Goal: Task Accomplishment & Management: Complete application form

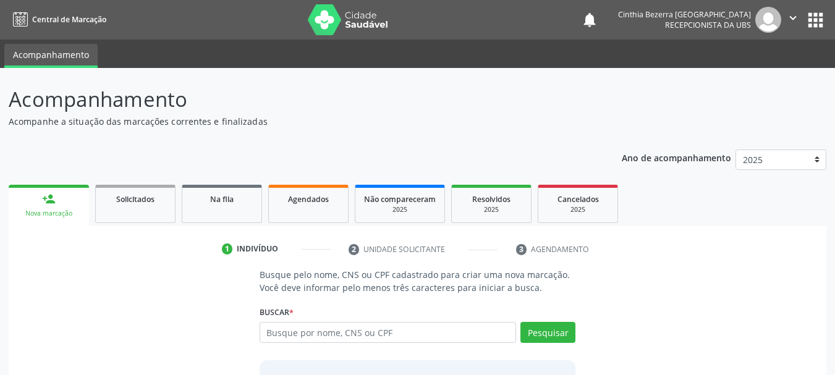
click at [465, 330] on input "text" at bounding box center [388, 332] width 257 height 21
type input "08301820470"
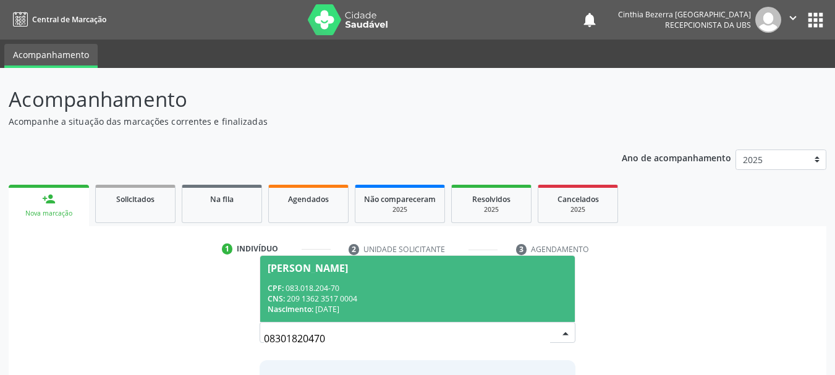
click at [475, 299] on div "CNS: 209 1362 3517 0004" at bounding box center [418, 299] width 300 height 11
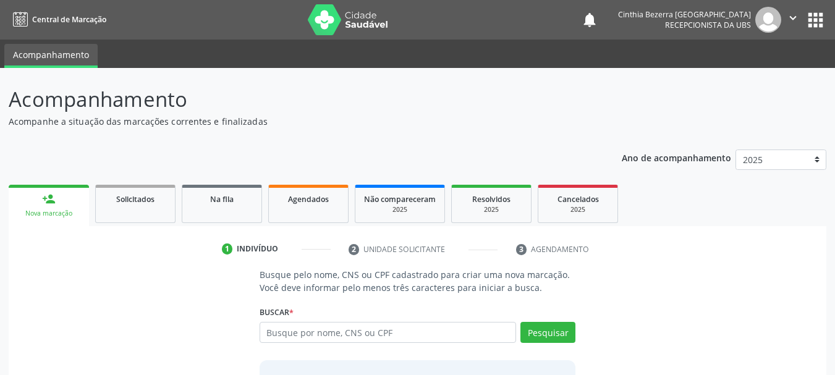
scroll to position [121, 0]
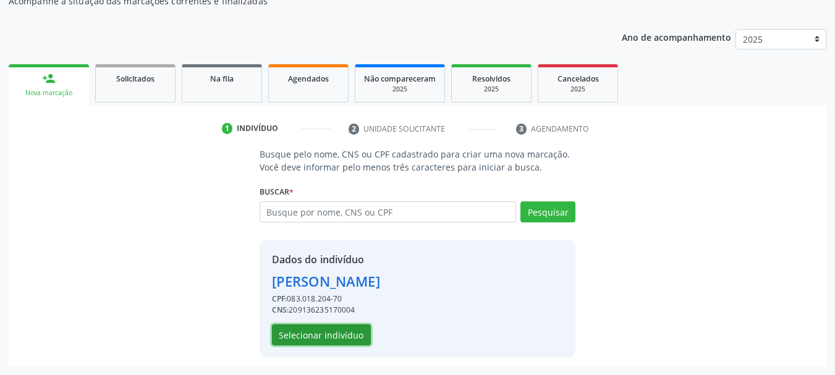
click at [278, 327] on button "Selecionar indivíduo" at bounding box center [321, 335] width 99 height 21
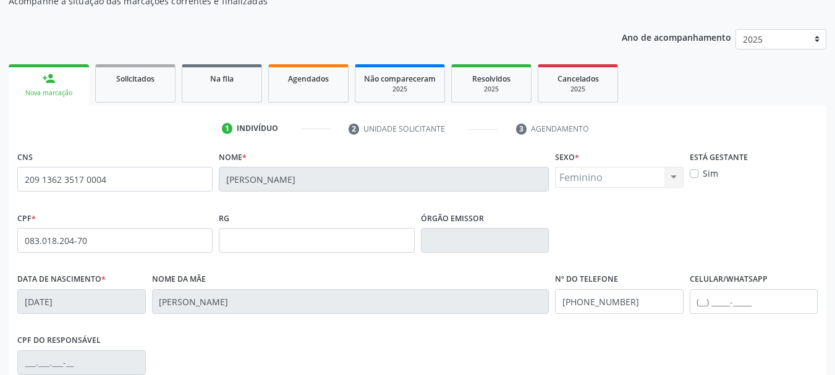
scroll to position [295, 0]
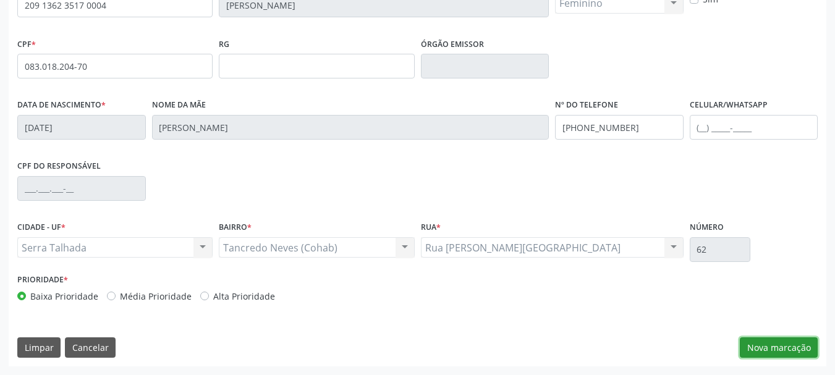
click at [812, 350] on button "Nova marcação" at bounding box center [779, 348] width 78 height 21
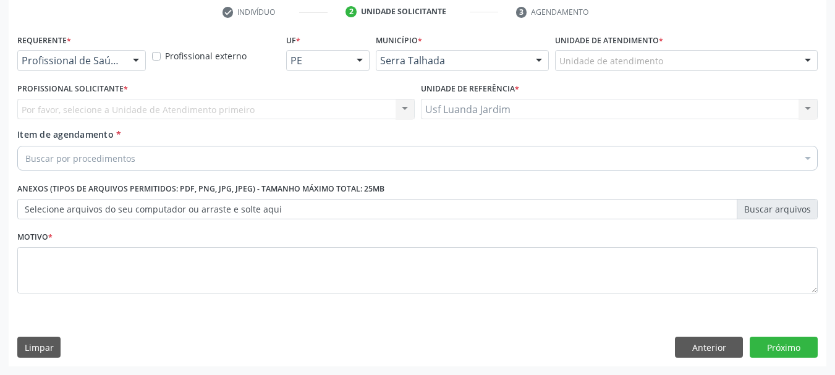
click at [122, 62] on div "Profissional de Saúde" at bounding box center [81, 60] width 129 height 21
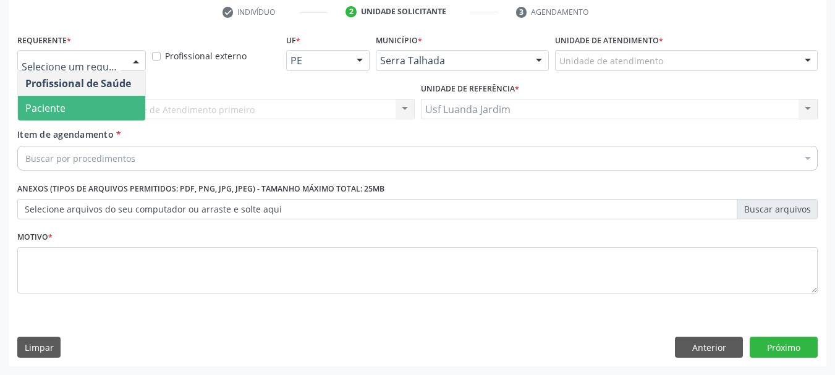
click at [125, 109] on span "Paciente" at bounding box center [81, 108] width 127 height 25
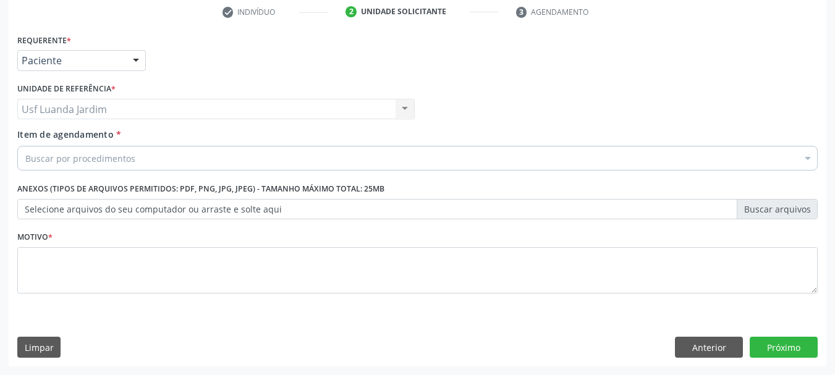
click at [164, 159] on div "Buscar por procedimentos" at bounding box center [417, 158] width 800 height 25
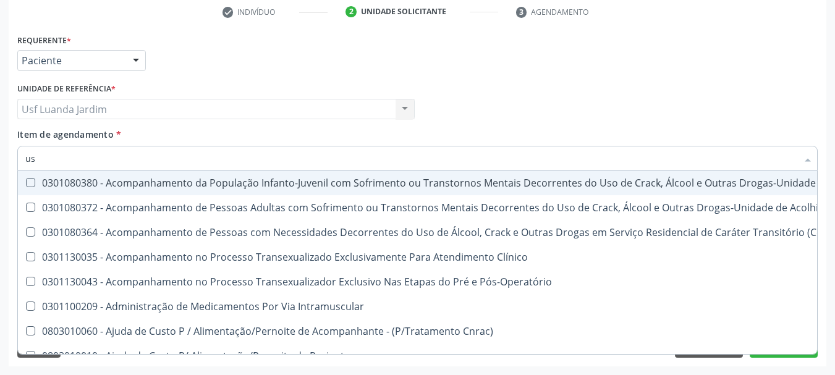
type input "u"
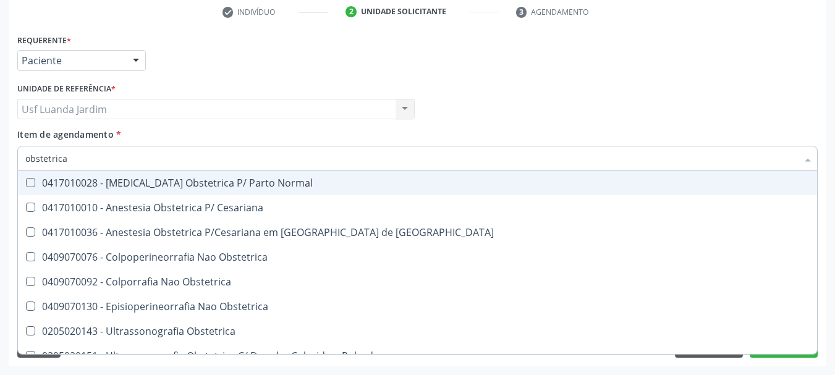
click at [819, 205] on div "Anexos (Tipos de arquivos permitidos: PDF, PNG, JPG, JPEG) - Tamanho máximo tot…" at bounding box center [417, 204] width 807 height 48
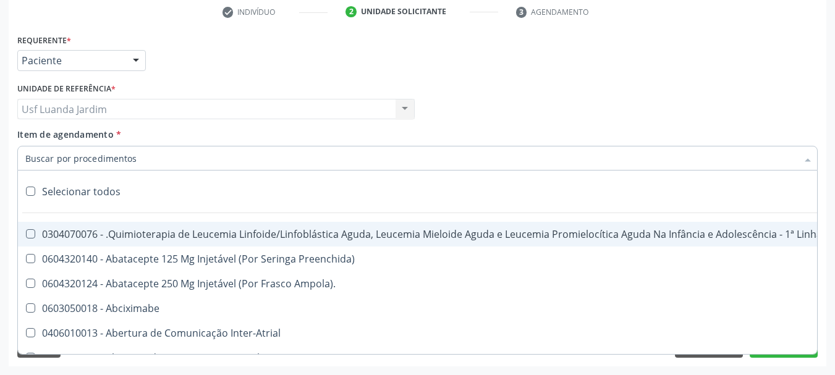
click at [752, 154] on div at bounding box center [417, 158] width 800 height 25
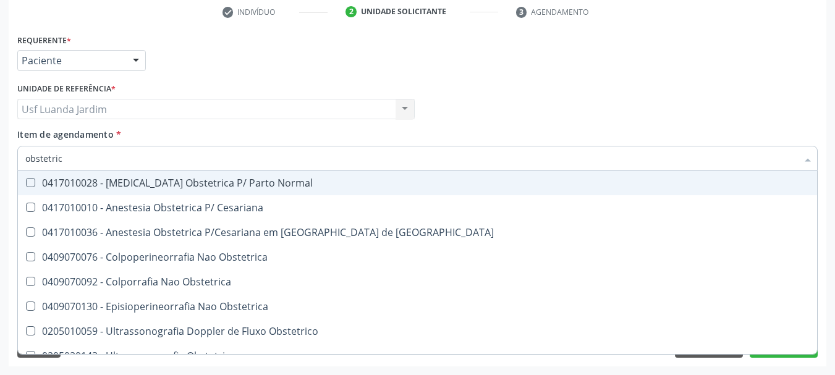
type input "obstetrica"
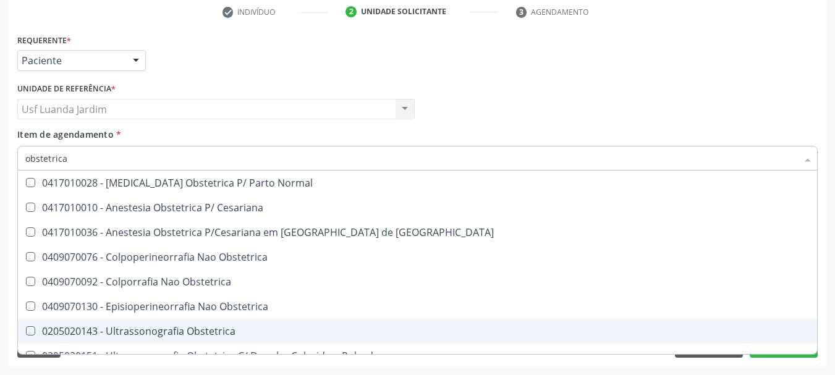
click at [781, 329] on div "0205020143 - Ultrassonografia Obstetrica" at bounding box center [417, 331] width 784 height 10
checkbox Obstetrica "true"
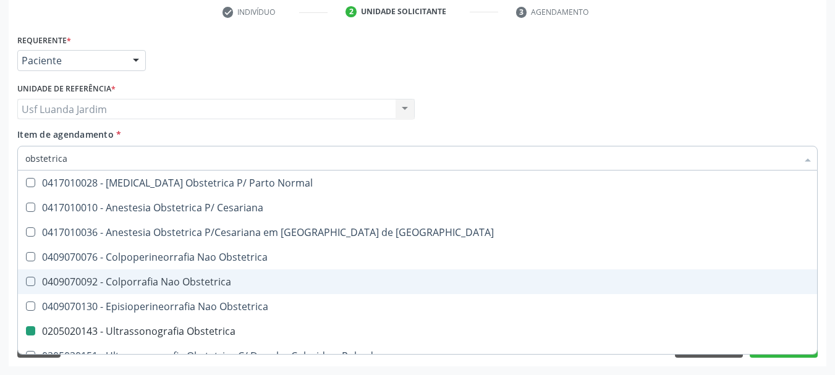
click at [820, 276] on div "Motivo *" at bounding box center [417, 269] width 807 height 83
checkbox Cesariana "true"
checkbox Obstetrica "false"
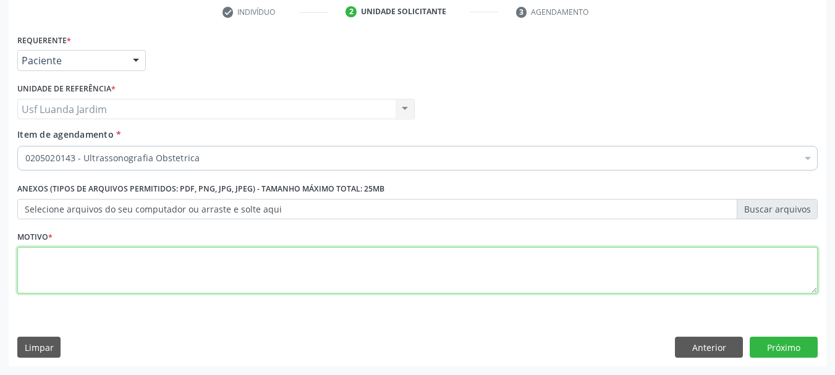
click at [535, 268] on textarea at bounding box center [417, 270] width 800 height 47
type textarea ","
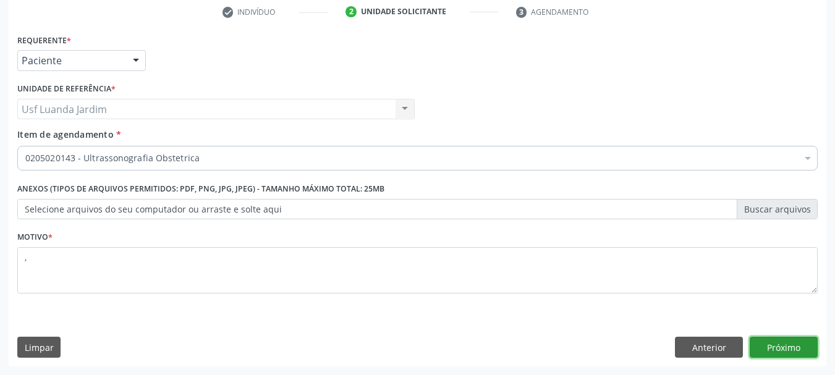
click at [763, 347] on button "Próximo" at bounding box center [784, 347] width 68 height 21
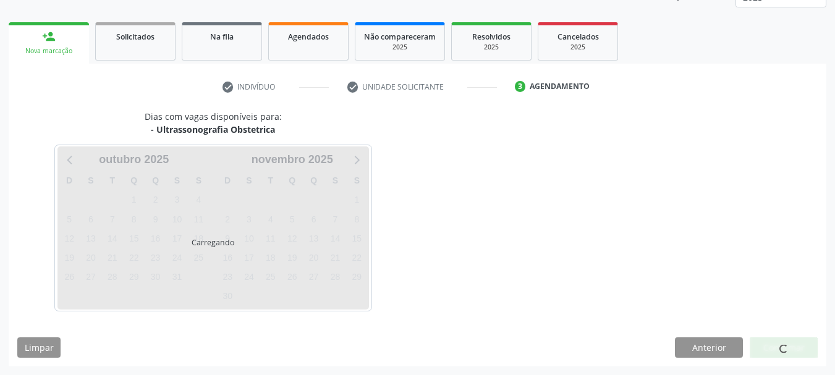
scroll to position [163, 0]
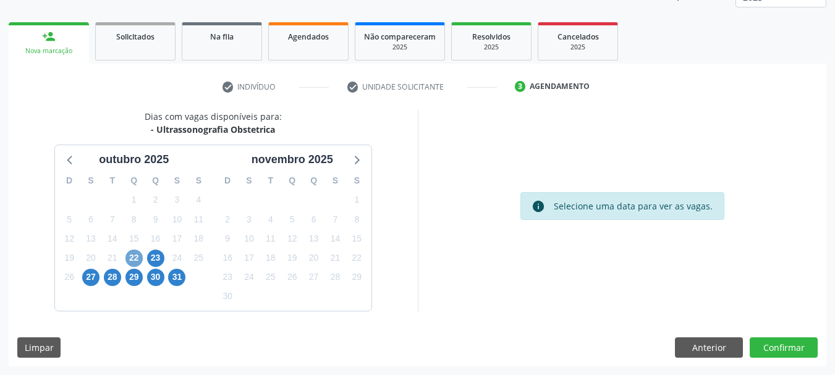
click at [132, 255] on span "22" at bounding box center [133, 258] width 17 height 17
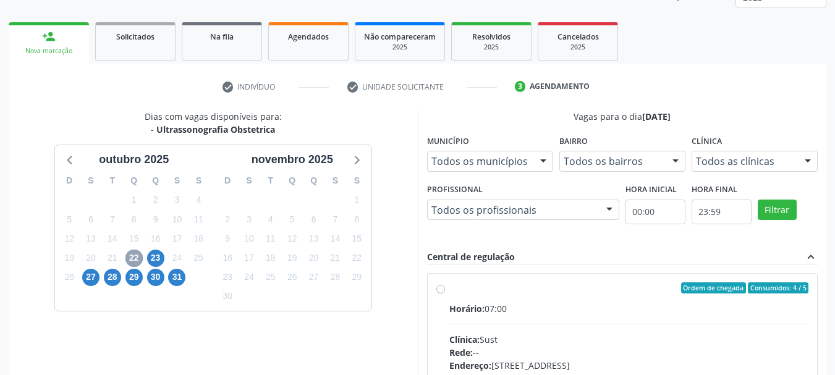
scroll to position [341, 0]
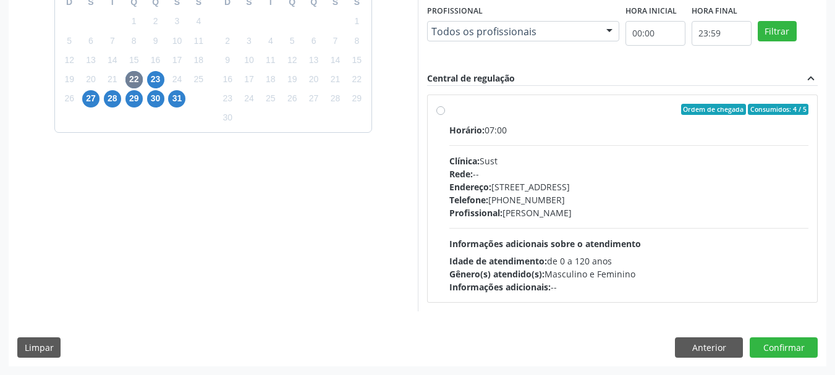
click at [444, 117] on div "Ordem de chegada Consumidos: 4 / 5 Horário: 07:00 Clínica: Sust Rede: -- Endere…" at bounding box center [622, 199] width 373 height 190
radio input "true"
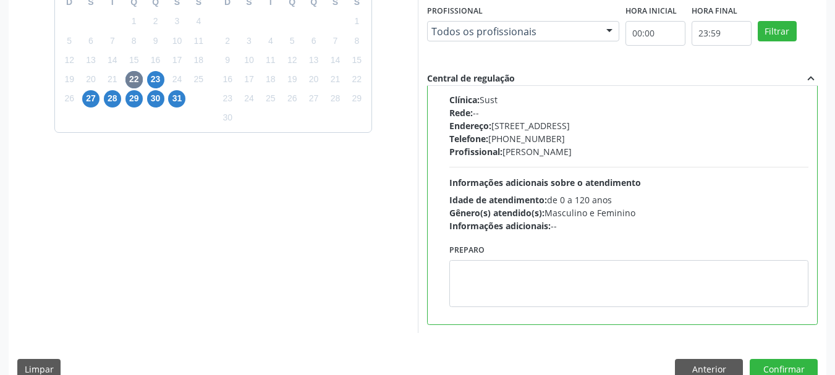
scroll to position [363, 0]
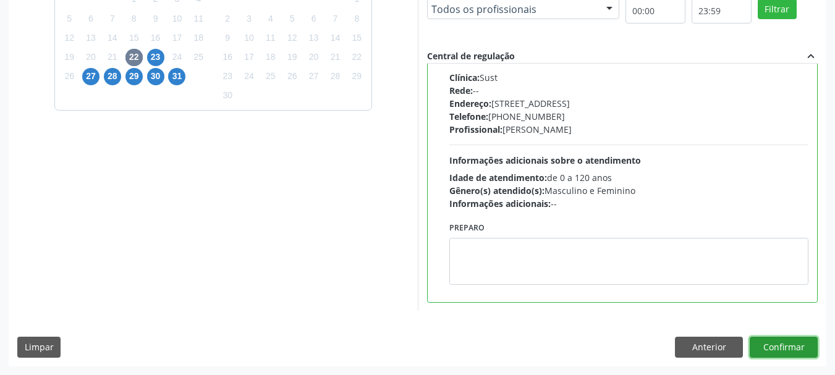
click at [798, 340] on button "Confirmar" at bounding box center [784, 347] width 68 height 21
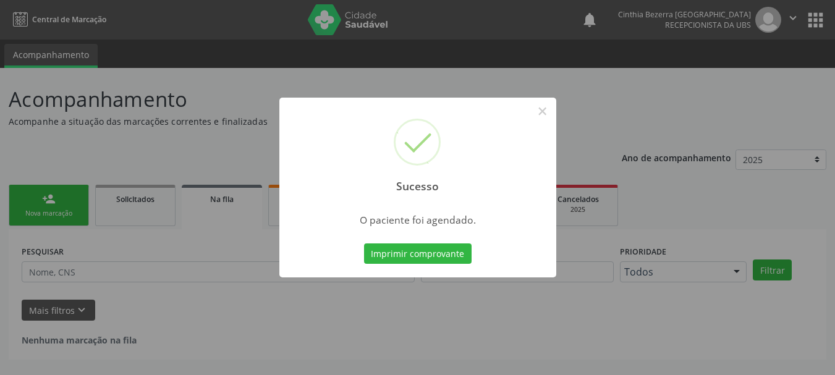
scroll to position [0, 0]
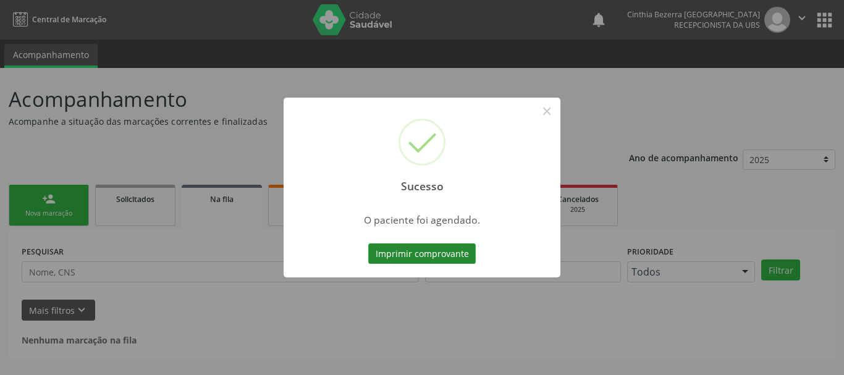
click at [418, 261] on button "Imprimir comprovante" at bounding box center [422, 254] width 108 height 21
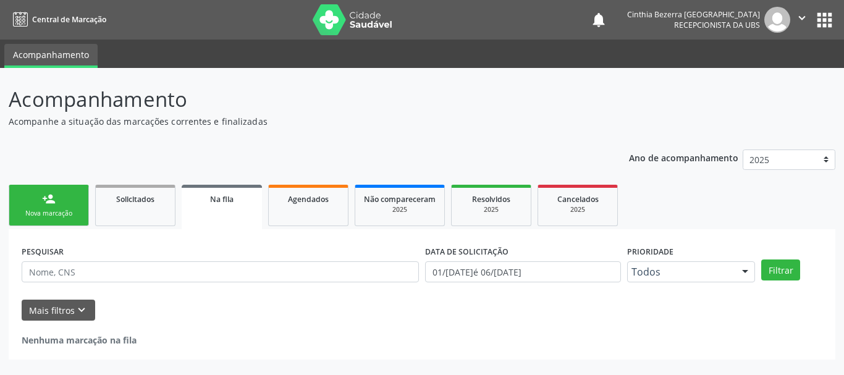
click at [50, 184] on ul "person_add Nova marcação Solicitados Na fila Agendados Não compareceram 2025 Re…" at bounding box center [422, 206] width 827 height 48
click at [67, 194] on link "person_add Nova marcação" at bounding box center [49, 205] width 80 height 41
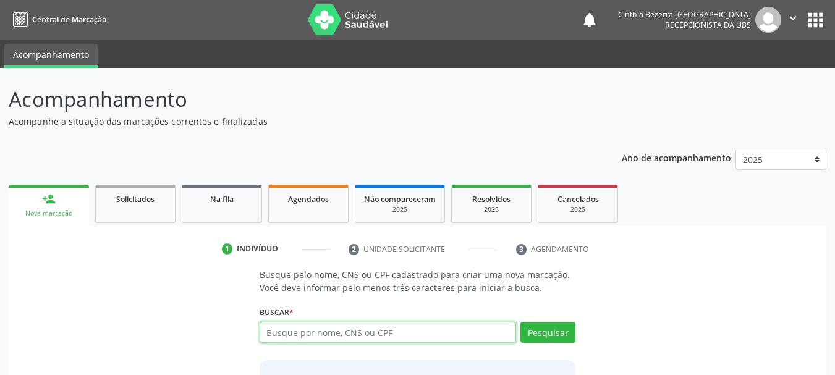
click at [403, 338] on input "text" at bounding box center [388, 332] width 257 height 21
type input "01570725411"
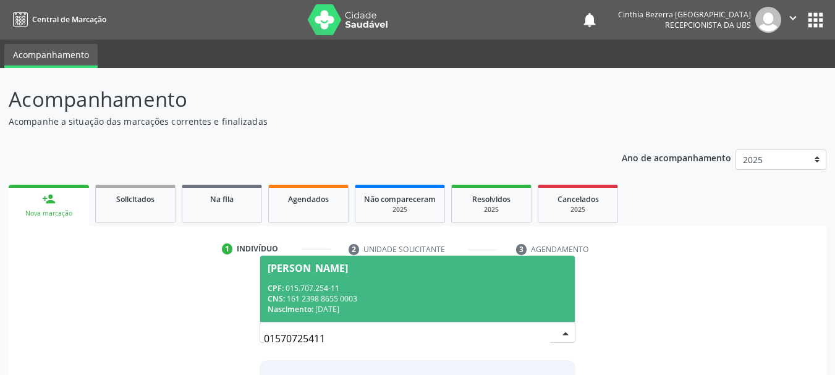
scroll to position [101, 0]
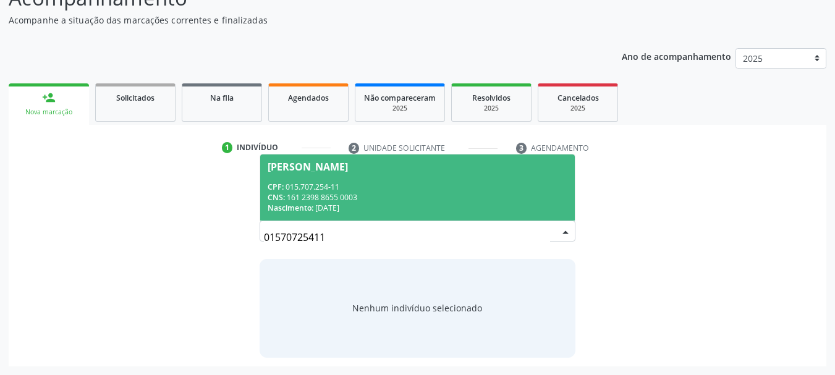
click at [477, 187] on div "CPF: 015.707.254-11" at bounding box center [418, 187] width 300 height 11
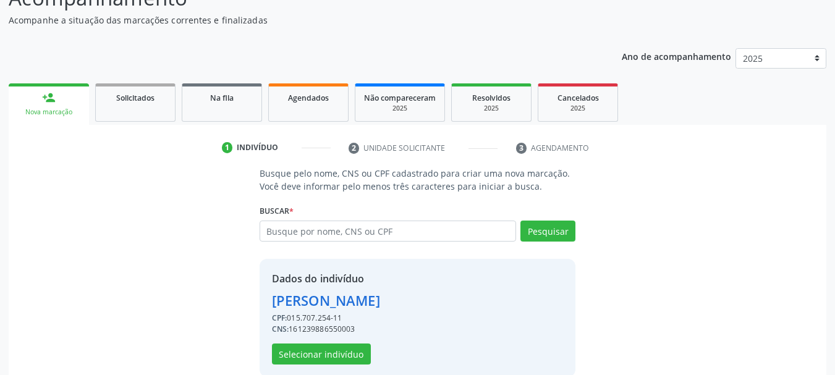
scroll to position [121, 0]
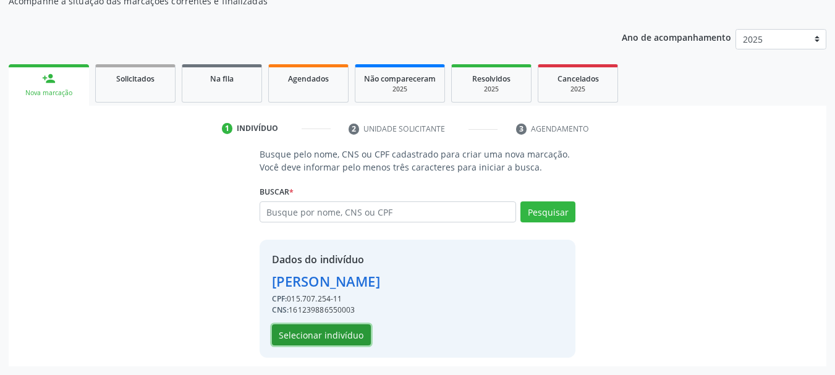
click at [347, 331] on button "Selecionar indivíduo" at bounding box center [321, 335] width 99 height 21
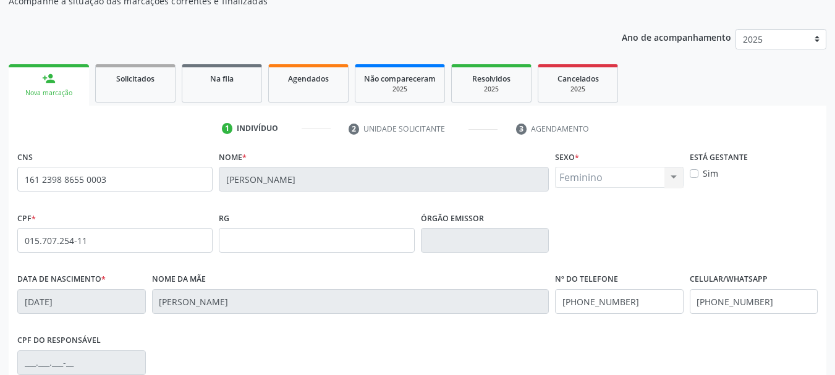
scroll to position [295, 0]
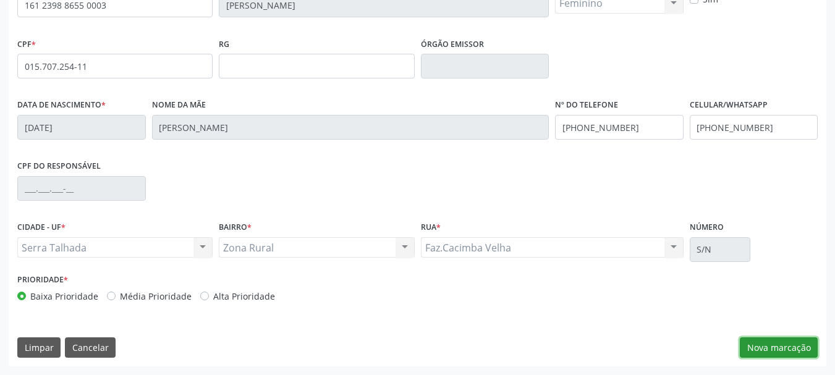
click at [800, 354] on button "Nova marcação" at bounding box center [779, 348] width 78 height 21
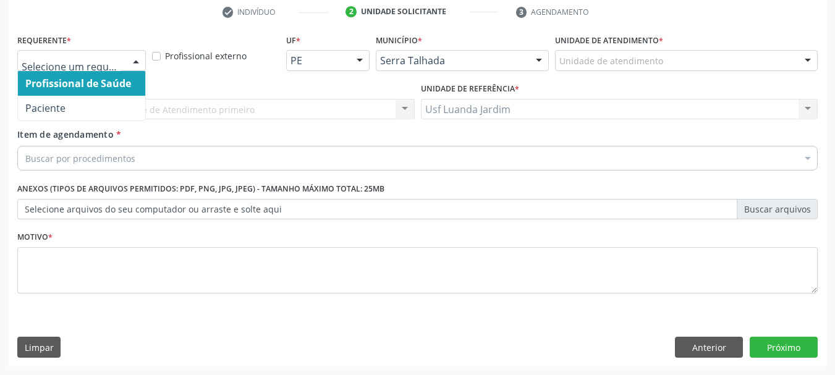
click at [134, 54] on div at bounding box center [136, 61] width 19 height 21
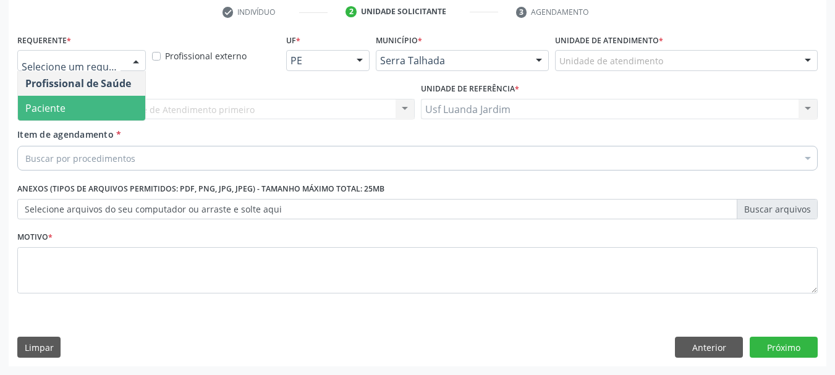
click at [130, 111] on span "Paciente" at bounding box center [81, 108] width 127 height 25
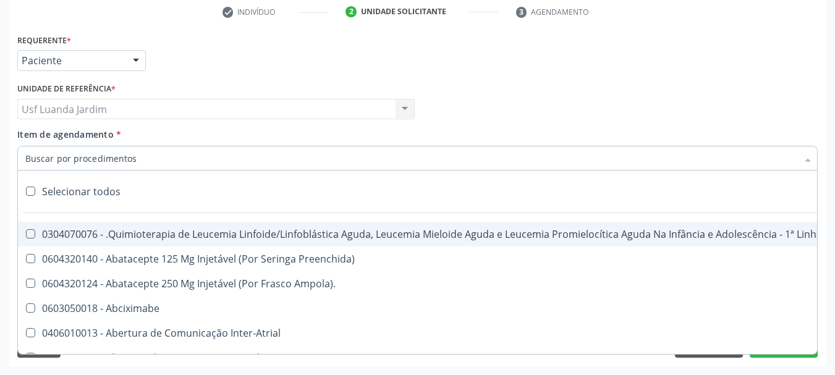
click at [171, 155] on div at bounding box center [417, 158] width 800 height 25
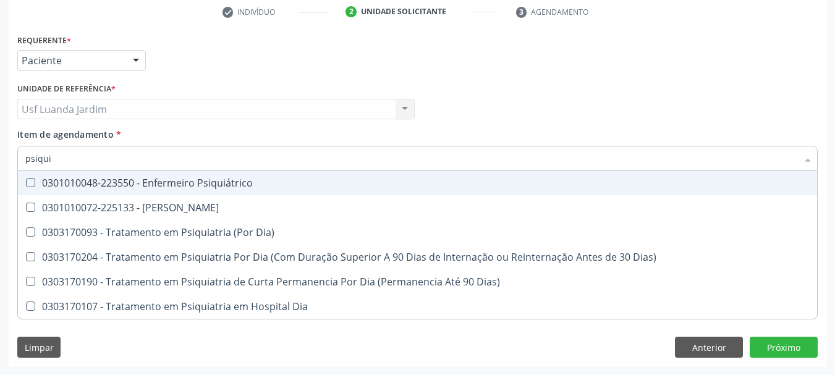
type input "psiquia"
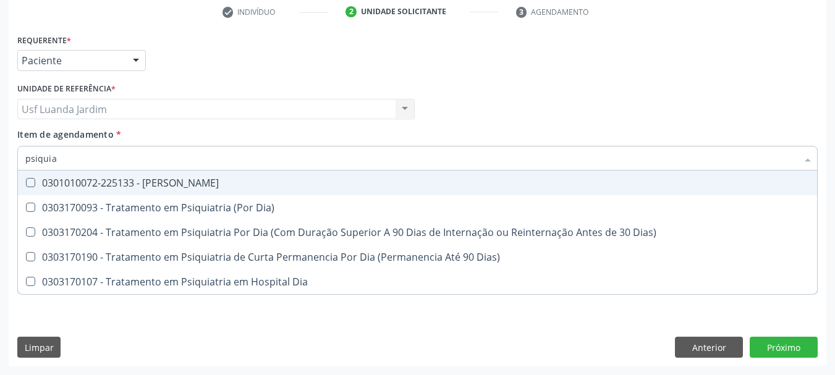
click at [365, 184] on div "0301010072-225133 - [PERSON_NAME]" at bounding box center [417, 183] width 784 height 10
checkbox Psiquiatra "true"
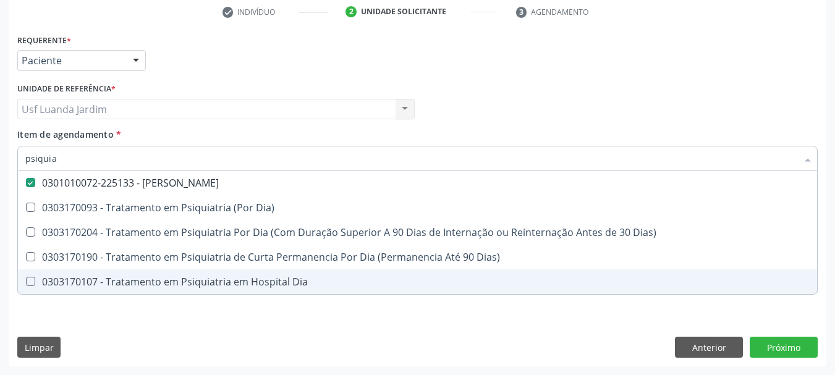
click at [616, 335] on div "Requerente * Paciente Profissional de Saúde Paciente Nenhum resultado encontrad…" at bounding box center [418, 199] width 818 height 336
checkbox Dia\) "true"
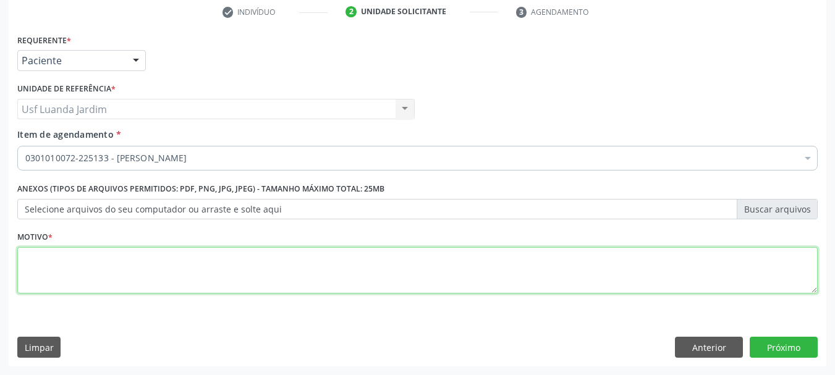
click at [571, 275] on textarea at bounding box center [417, 270] width 800 height 47
type textarea "l"
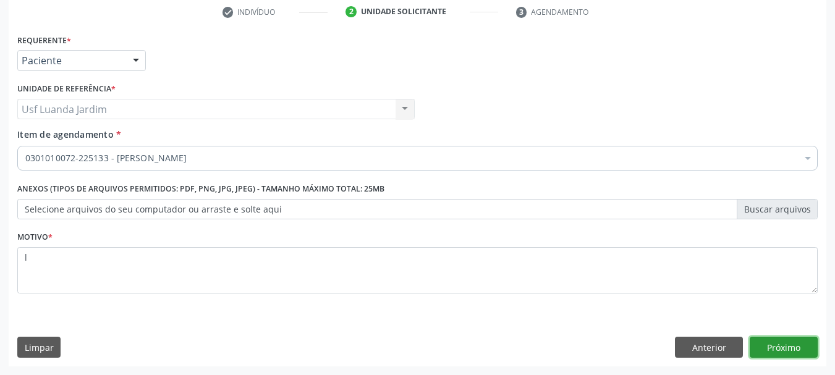
click at [812, 348] on button "Próximo" at bounding box center [784, 347] width 68 height 21
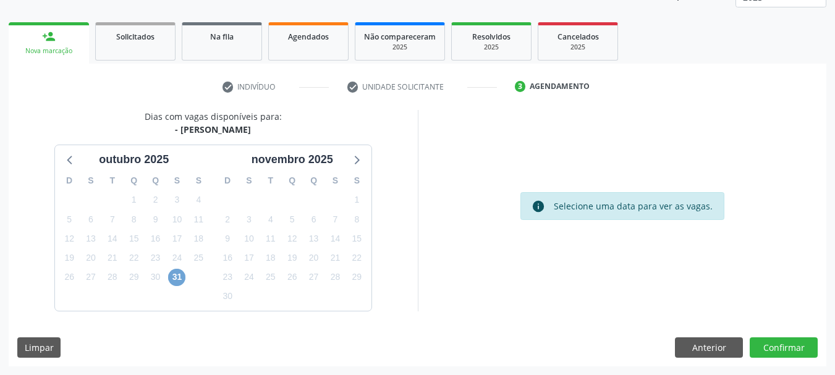
click at [177, 276] on span "31" at bounding box center [176, 277] width 17 height 17
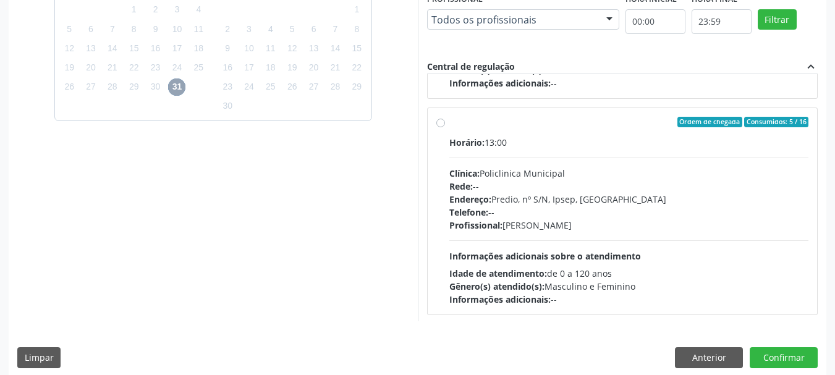
scroll to position [195, 0]
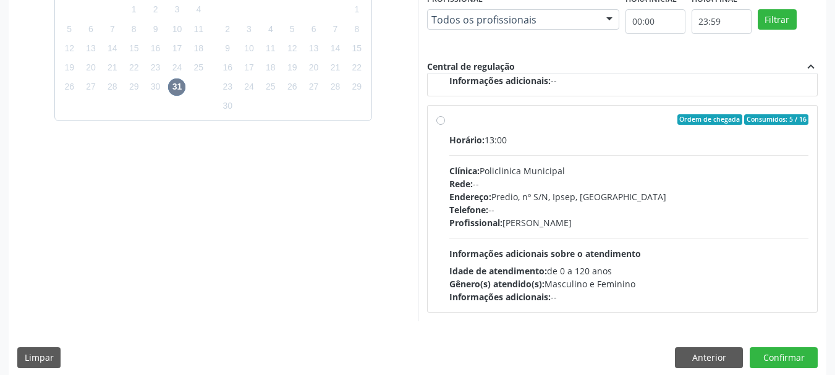
click at [449, 124] on label "Ordem de chegada Consumidos: 5 / 16 Horário: 13:00 Clínica: Policlinica Municip…" at bounding box center [629, 209] width 360 height 190
click at [441, 124] on input "Ordem de chegada Consumidos: 5 / 16 Horário: 13:00 Clínica: Policlinica Municip…" at bounding box center [440, 119] width 9 height 11
radio input "true"
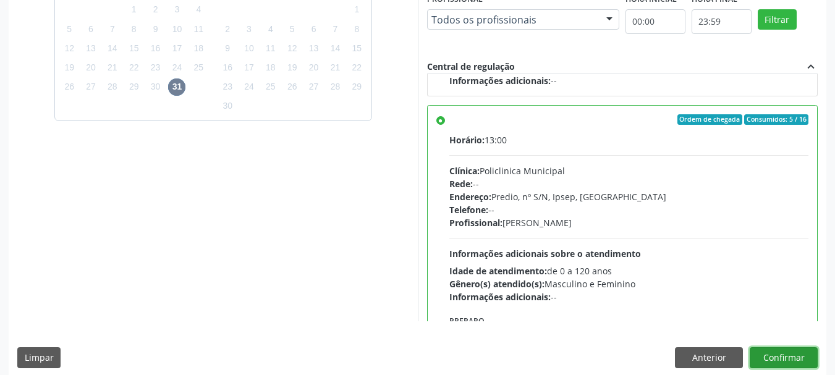
click at [789, 352] on button "Confirmar" at bounding box center [784, 357] width 68 height 21
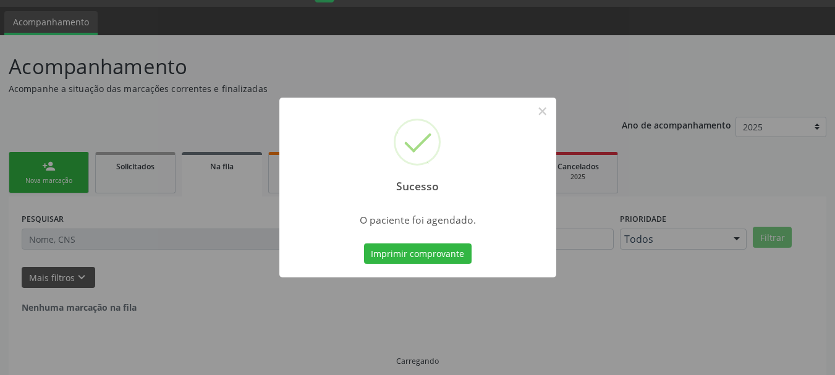
scroll to position [0, 0]
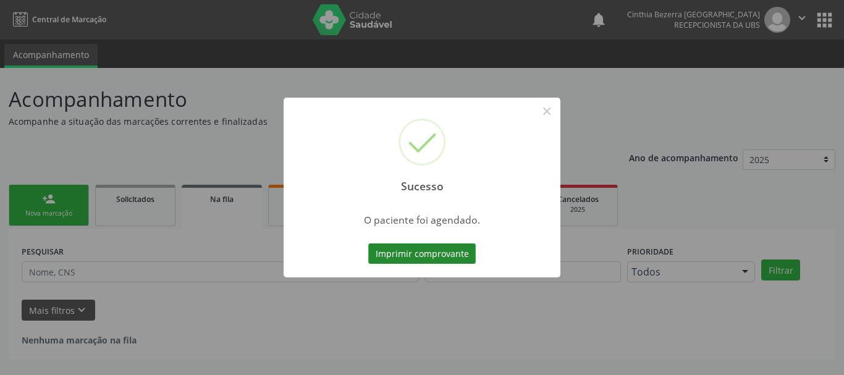
click at [434, 256] on button "Imprimir comprovante" at bounding box center [422, 254] width 108 height 21
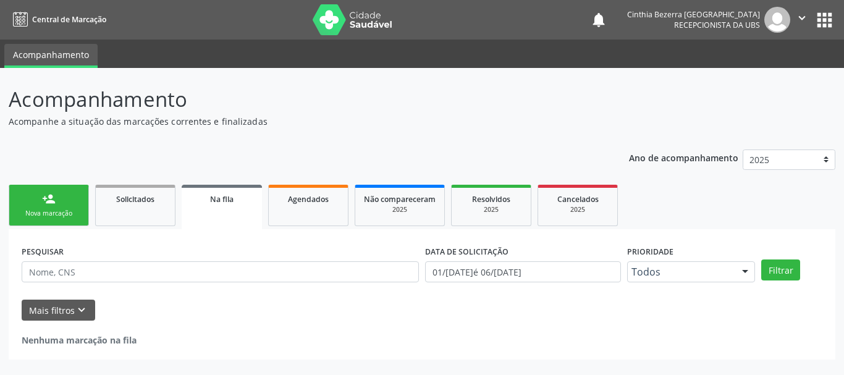
click at [35, 201] on link "person_add Nova marcação" at bounding box center [49, 205] width 80 height 41
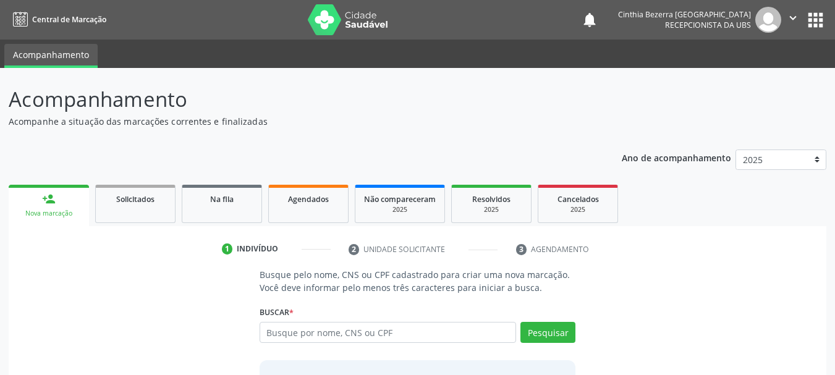
scroll to position [101, 0]
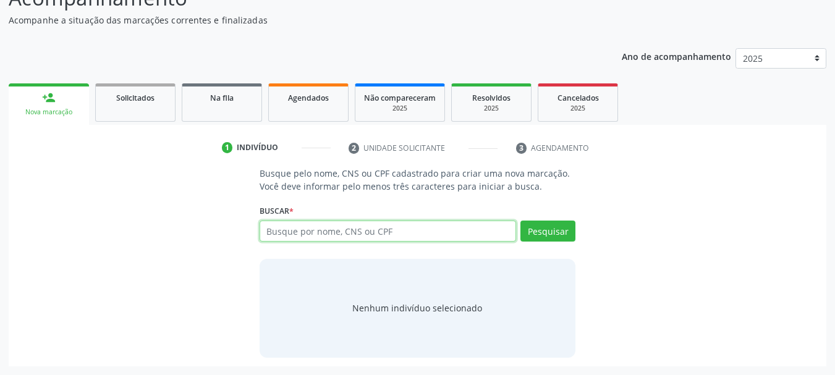
click at [469, 226] on input "text" at bounding box center [388, 231] width 257 height 21
type input "07724447497"
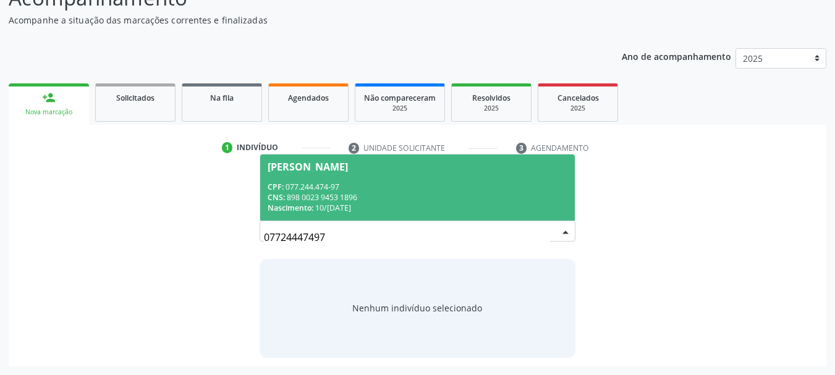
click at [488, 194] on div "CNS: 898 0023 9453 1896" at bounding box center [418, 197] width 300 height 11
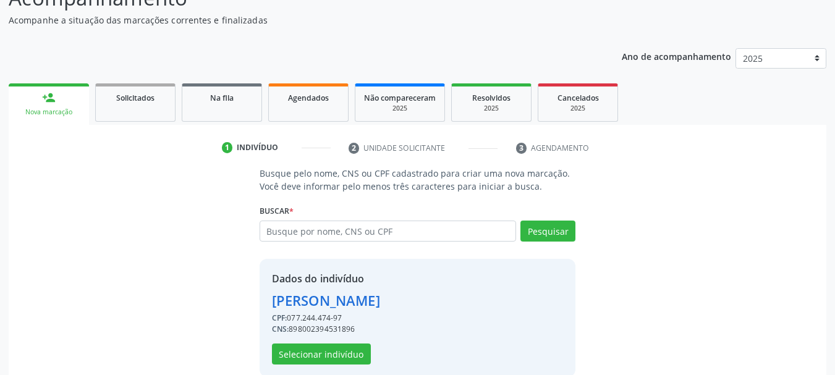
scroll to position [121, 0]
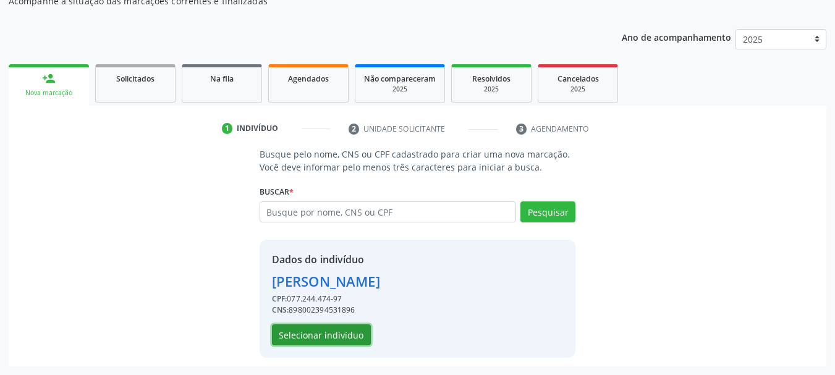
click at [328, 343] on button "Selecionar indivíduo" at bounding box center [321, 335] width 99 height 21
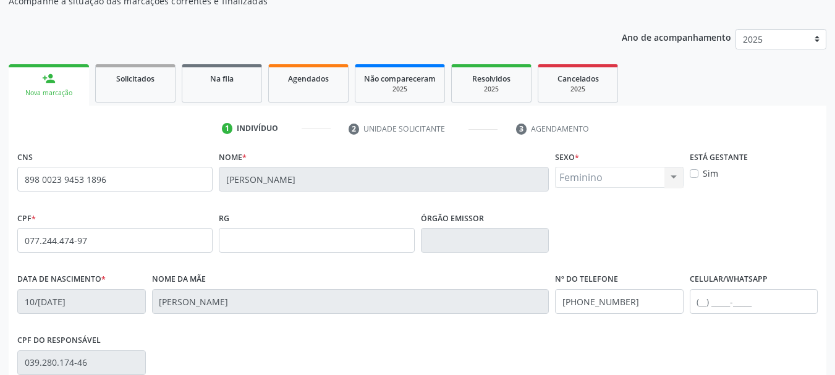
scroll to position [295, 0]
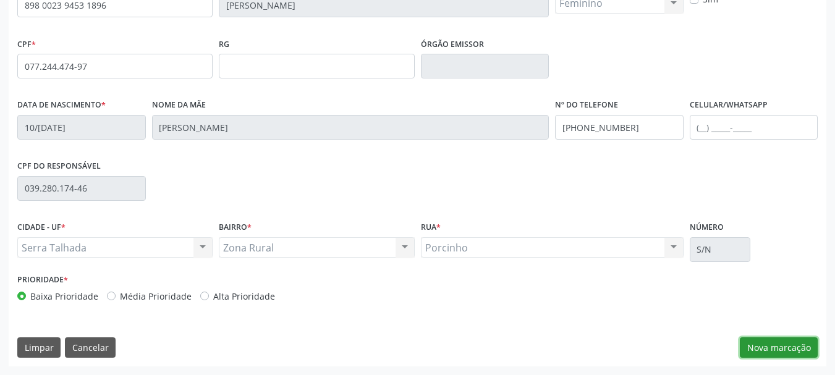
click at [802, 344] on button "Nova marcação" at bounding box center [779, 348] width 78 height 21
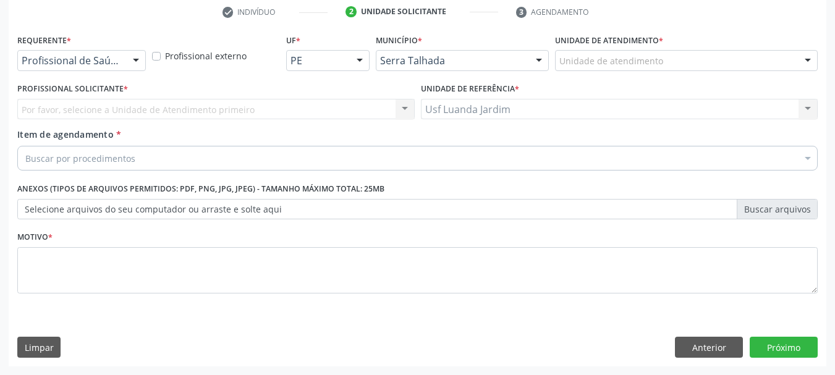
scroll to position [237, 0]
click at [140, 57] on div at bounding box center [136, 61] width 19 height 21
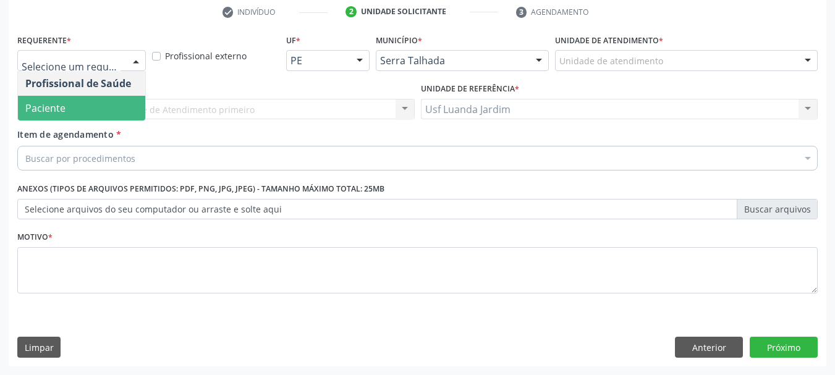
click at [132, 116] on span "Paciente" at bounding box center [81, 108] width 127 height 25
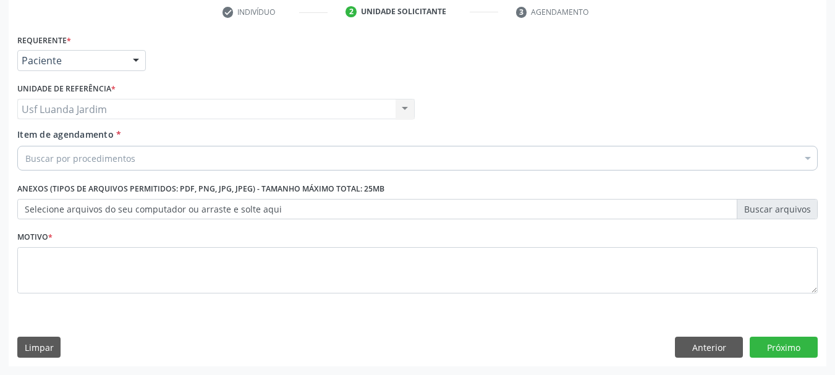
click at [198, 160] on div "Buscar por procedimentos" at bounding box center [417, 158] width 800 height 25
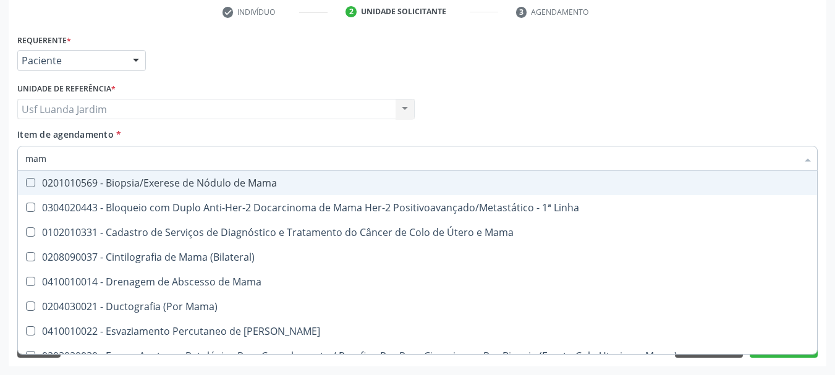
type input "mamo"
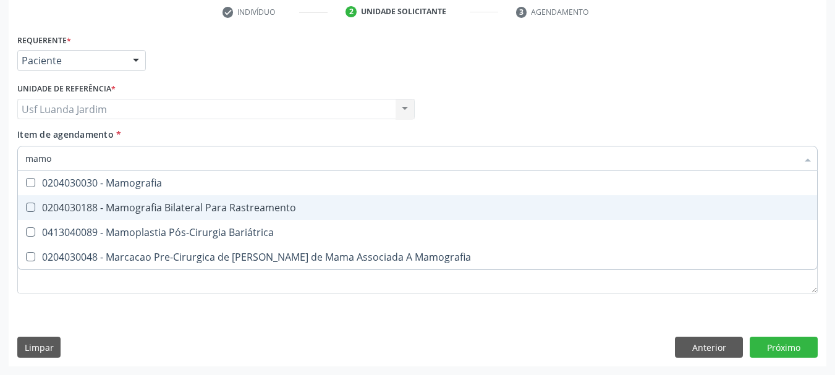
click at [330, 206] on div "0204030188 - Mamografia Bilateral Para Rastreamento" at bounding box center [417, 208] width 784 height 10
checkbox Rastreamento "true"
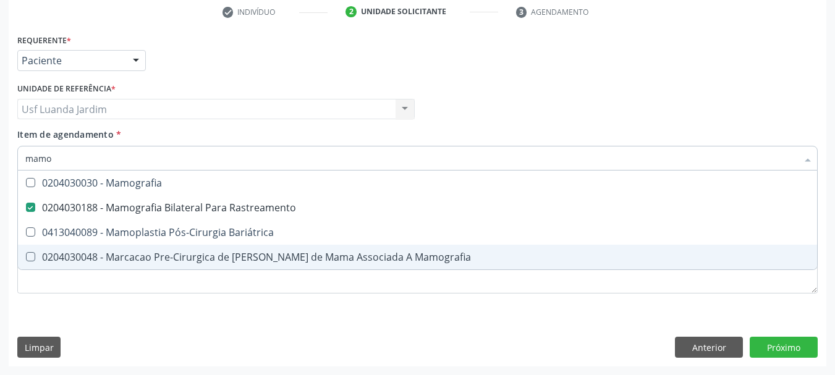
click at [412, 320] on div "Requerente * Paciente Profissional de Saúde Paciente Nenhum resultado encontrad…" at bounding box center [418, 199] width 818 height 336
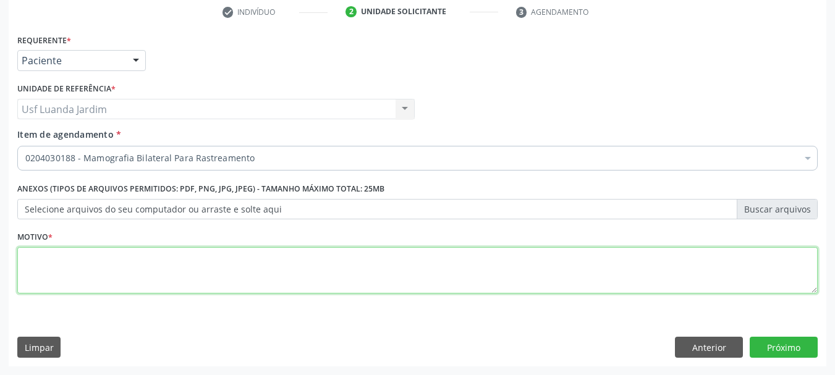
click at [466, 281] on textarea at bounding box center [417, 270] width 800 height 47
type textarea ","
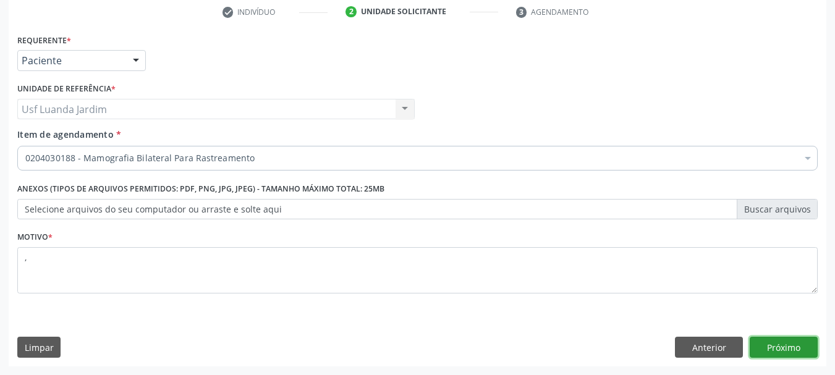
click at [773, 349] on button "Próximo" at bounding box center [784, 347] width 68 height 21
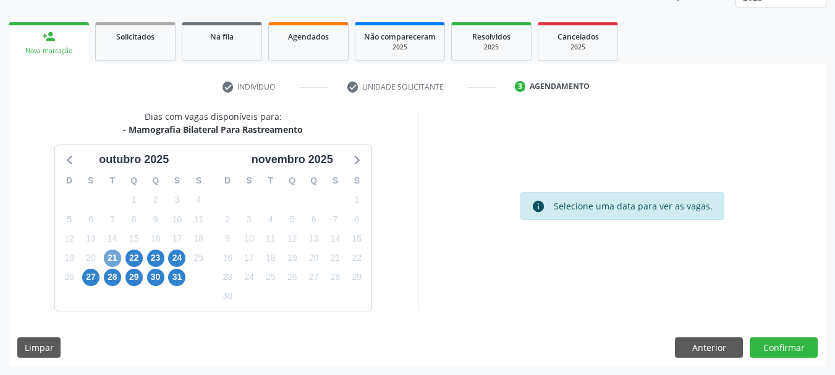
click at [113, 258] on span "21" at bounding box center [112, 258] width 17 height 17
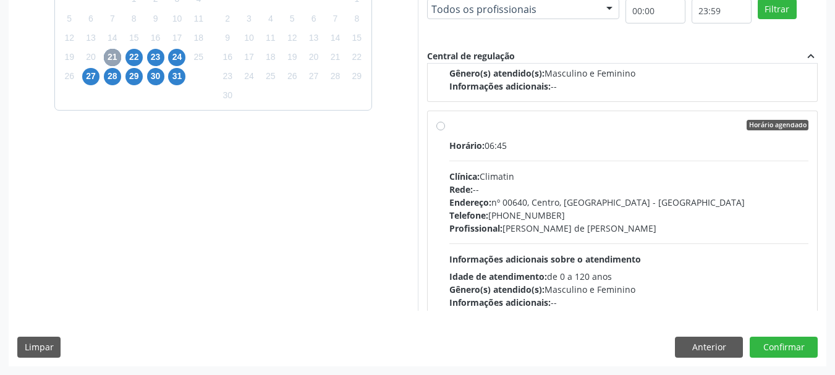
scroll to position [619, 0]
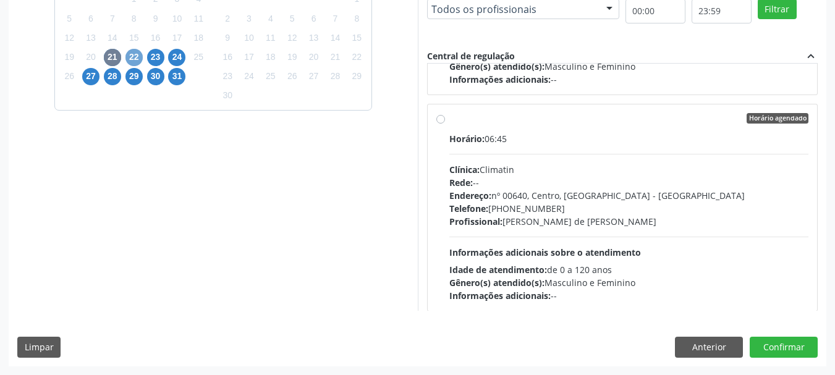
click at [138, 60] on span "22" at bounding box center [133, 57] width 17 height 17
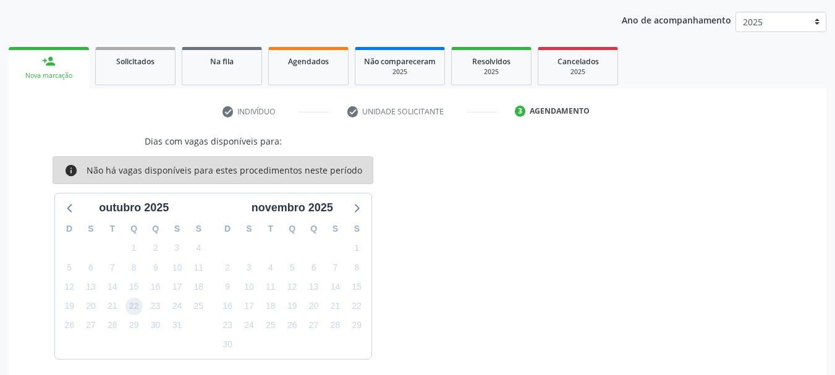
scroll to position [0, 0]
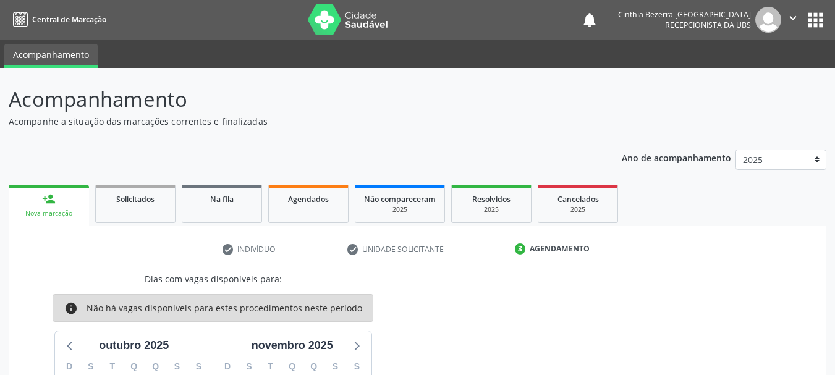
click at [62, 54] on link "Acompanhamento" at bounding box center [50, 56] width 93 height 24
click at [37, 201] on link "person_add Nova marcação" at bounding box center [49, 205] width 80 height 41
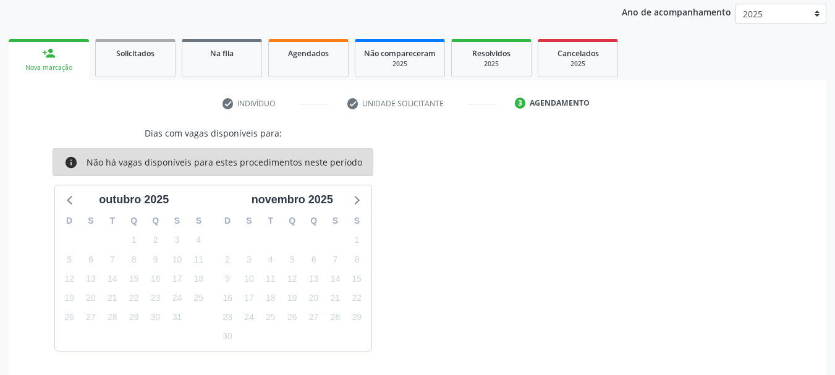
scroll to position [148, 0]
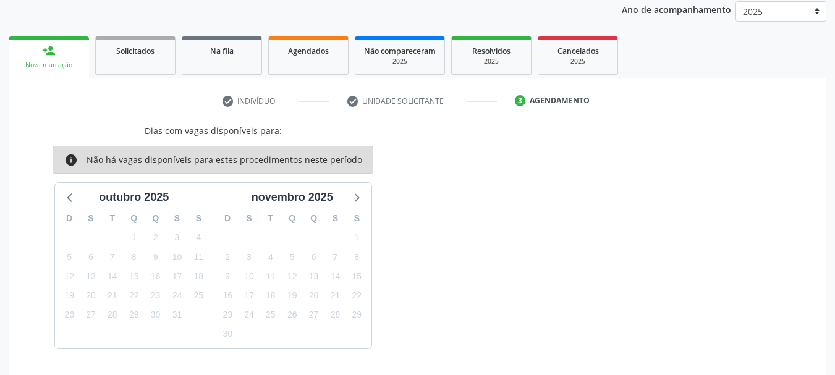
drag, startPoint x: 140, startPoint y: 108, endPoint x: 56, endPoint y: 52, distance: 100.6
click at [56, 52] on div "person_add Nova marcação Solicitados Na fila Agendados Não compareceram 2025 Re…" at bounding box center [418, 218] width 818 height 371
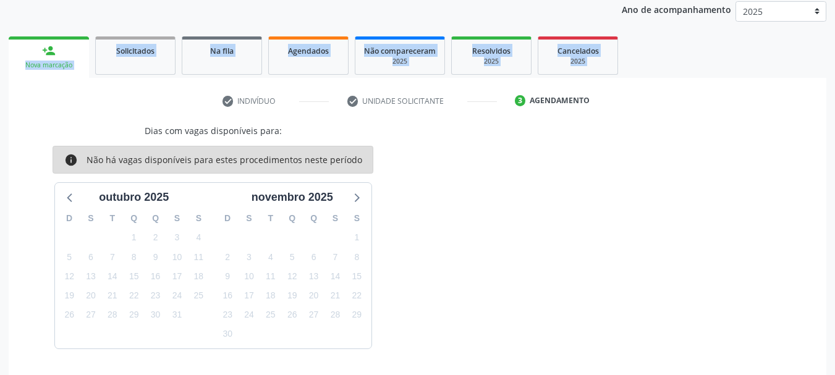
click at [56, 52] on link "person_add Nova marcação" at bounding box center [49, 56] width 80 height 41
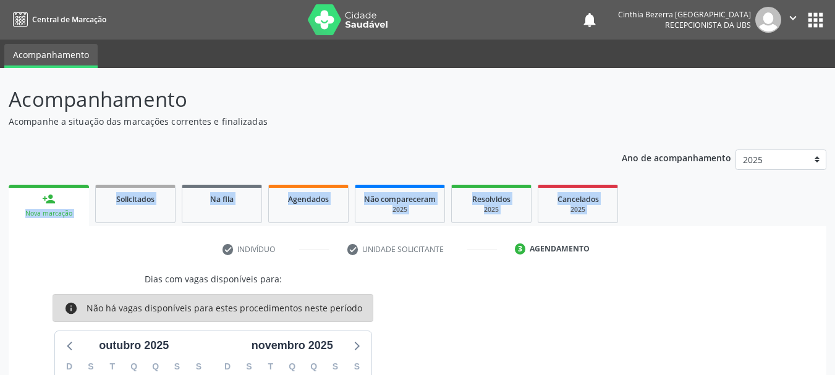
click at [66, 206] on link "person_add Nova marcação" at bounding box center [49, 205] width 80 height 41
